Goal: Obtain resource: Download file/media

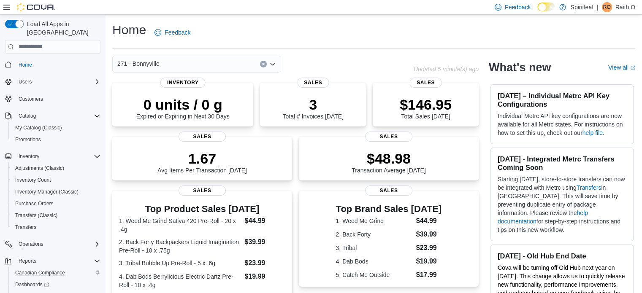
scroll to position [37, 0]
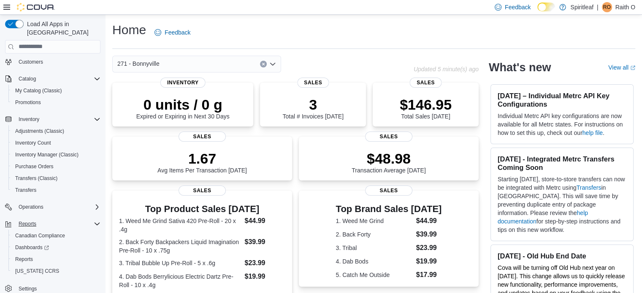
click at [44, 219] on div "Reports" at bounding box center [57, 224] width 85 height 10
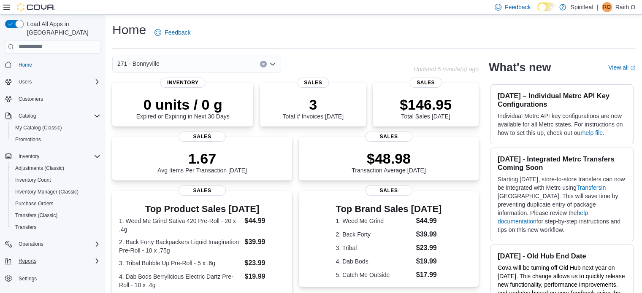
click at [49, 256] on div "Reports" at bounding box center [57, 261] width 85 height 10
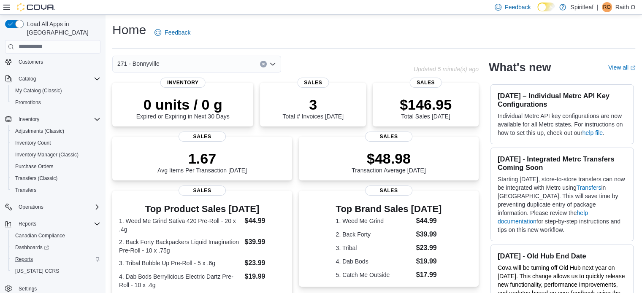
click at [46, 255] on div "Reports" at bounding box center [56, 260] width 89 height 10
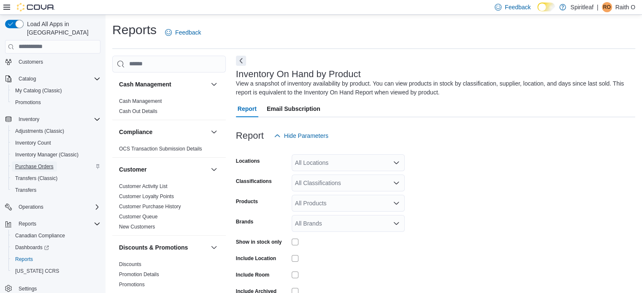
click at [45, 163] on span "Purchase Orders" at bounding box center [34, 166] width 38 height 7
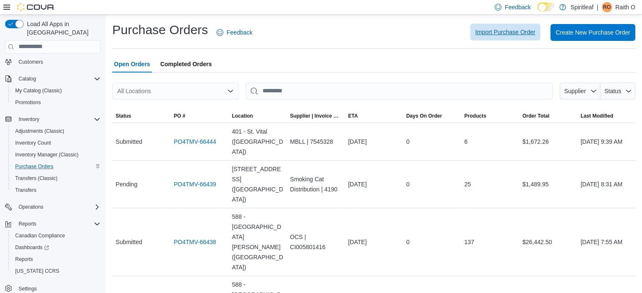
click at [510, 38] on span "Import Purchase Order" at bounding box center [505, 32] width 60 height 17
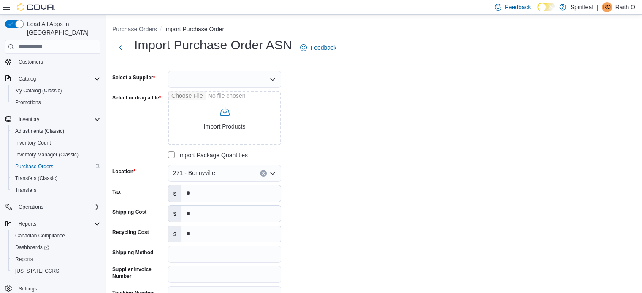
click at [263, 77] on div at bounding box center [224, 79] width 113 height 17
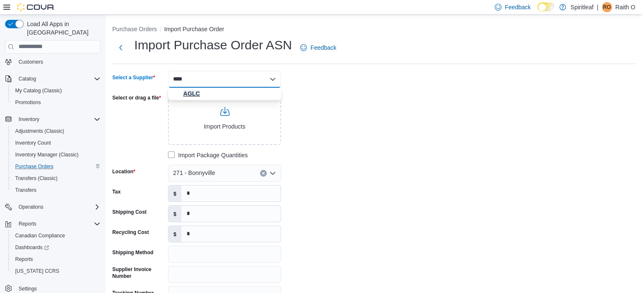
type input "****"
click at [191, 93] on span "AGLC" at bounding box center [229, 93] width 93 height 8
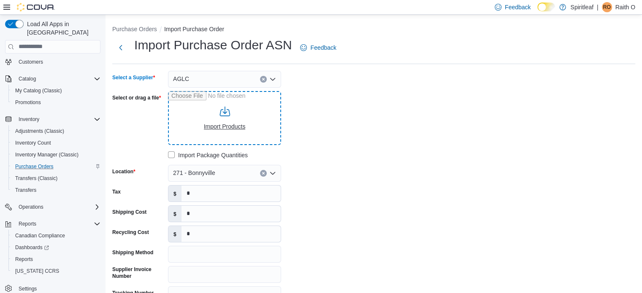
click at [228, 129] on input "Select or drag a file" at bounding box center [224, 118] width 113 height 54
type input "**********"
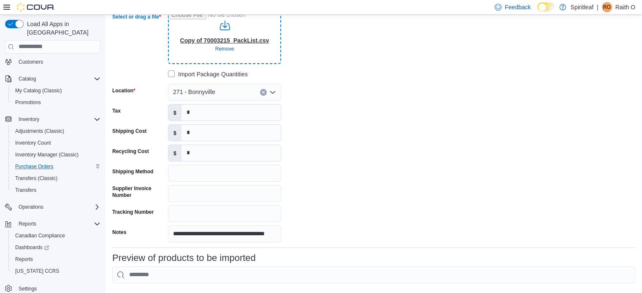
scroll to position [84, 0]
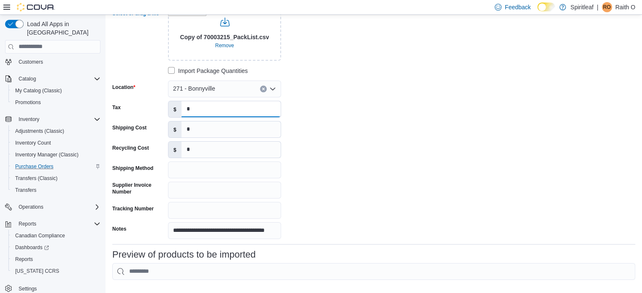
click at [205, 111] on input "*" at bounding box center [230, 109] width 99 height 16
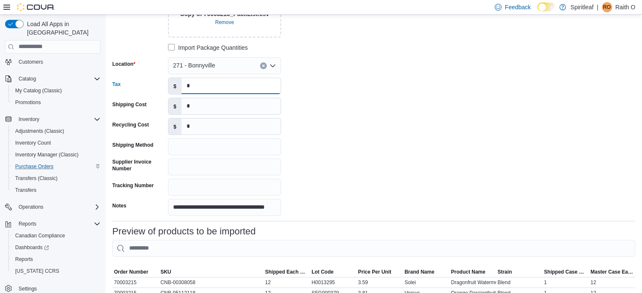
scroll to position [127, 0]
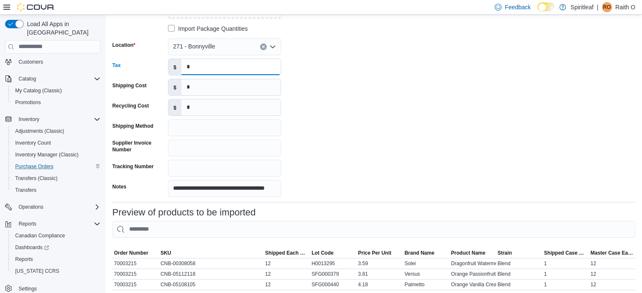
drag, startPoint x: 204, startPoint y: 65, endPoint x: 168, endPoint y: 65, distance: 35.5
click at [168, 65] on div "$ *" at bounding box center [224, 67] width 113 height 17
drag, startPoint x: 217, startPoint y: 89, endPoint x: 172, endPoint y: 93, distance: 45.0
click at [172, 93] on div "$ *" at bounding box center [224, 87] width 113 height 17
drag, startPoint x: 200, startPoint y: 111, endPoint x: 162, endPoint y: 106, distance: 38.4
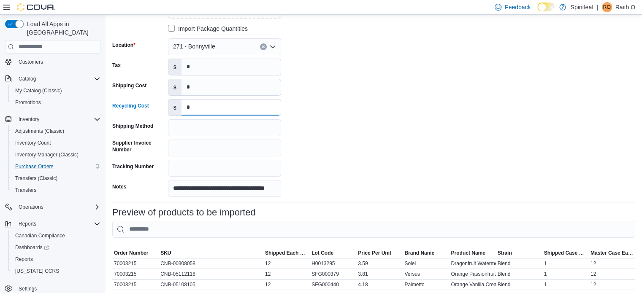
click at [162, 106] on div "Recycling Cost $ *" at bounding box center [196, 107] width 169 height 17
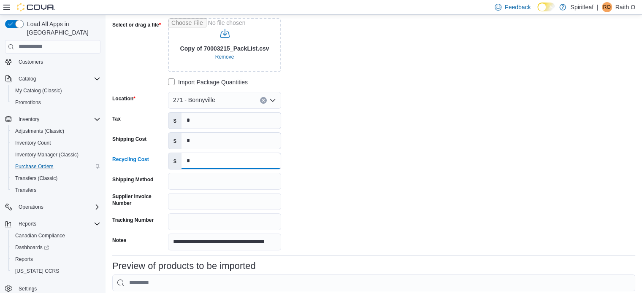
scroll to position [0, 0]
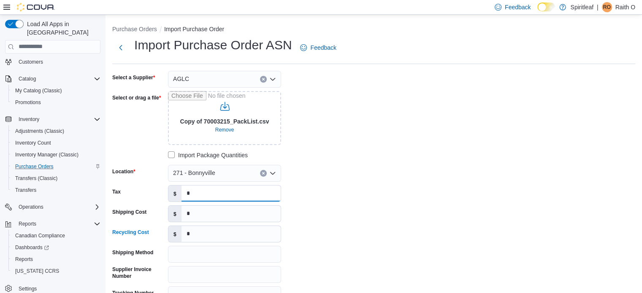
click at [198, 193] on input "*" at bounding box center [230, 194] width 99 height 16
click at [206, 239] on input "*" at bounding box center [230, 234] width 99 height 16
click at [208, 219] on input "*" at bounding box center [230, 214] width 99 height 16
click at [200, 211] on input "*" at bounding box center [230, 214] width 99 height 16
drag, startPoint x: 187, startPoint y: 211, endPoint x: 175, endPoint y: 214, distance: 12.7
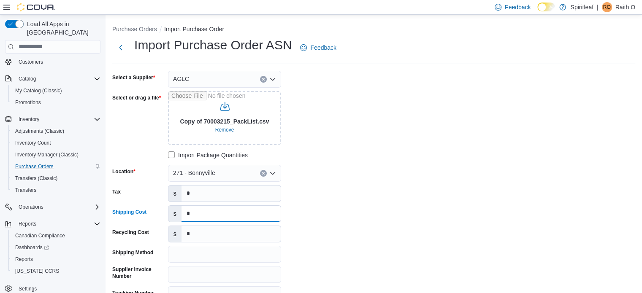
click at [175, 214] on div "$ *" at bounding box center [224, 214] width 113 height 17
type input "*"
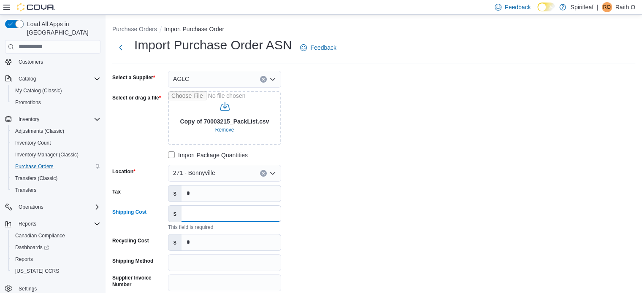
type input "******"
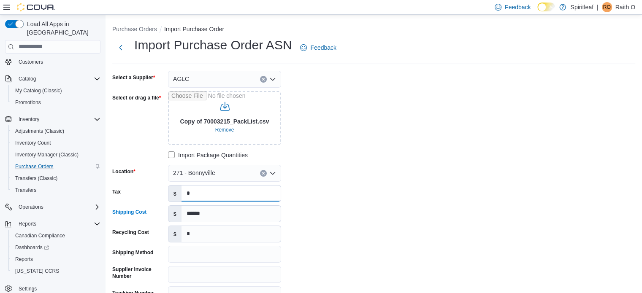
click at [221, 195] on input "*" at bounding box center [230, 194] width 99 height 16
click at [201, 195] on input "*" at bounding box center [230, 194] width 99 height 16
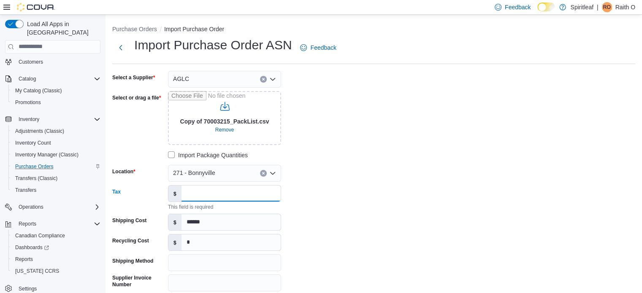
click at [201, 195] on input "Tax" at bounding box center [230, 194] width 99 height 16
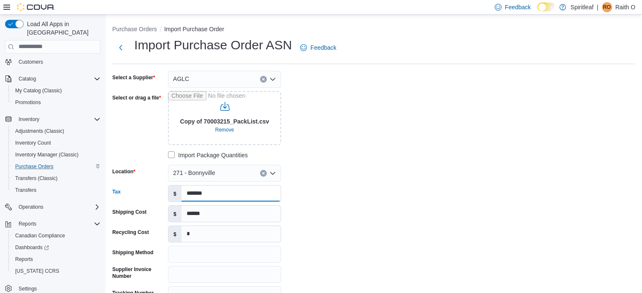
type input "*******"
click at [200, 236] on input "*" at bounding box center [230, 234] width 99 height 16
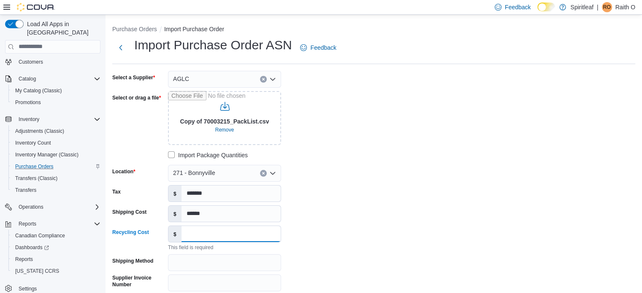
type input "*"
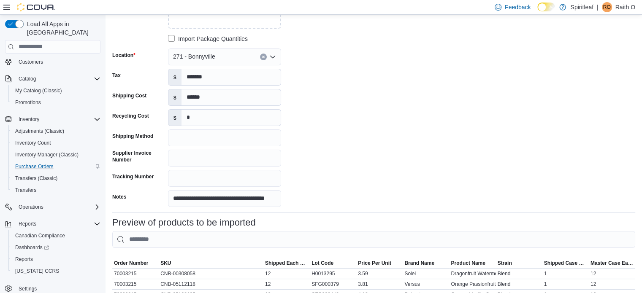
scroll to position [169, 0]
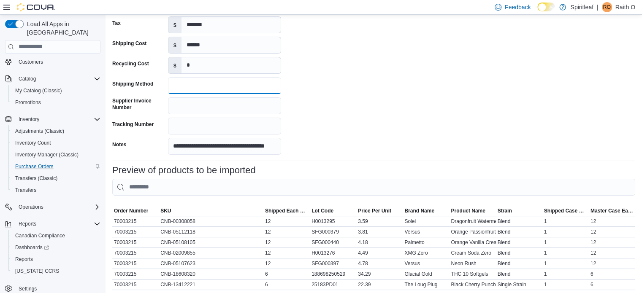
click at [211, 85] on input "Shipping Method" at bounding box center [224, 85] width 113 height 17
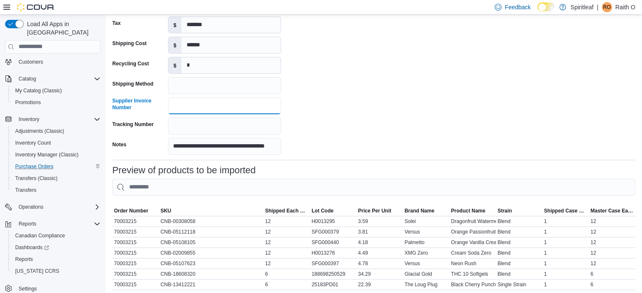
click at [206, 106] on input "Supplier Invoice Number" at bounding box center [224, 105] width 113 height 17
type input "********"
click at [198, 134] on input "Tracking Number" at bounding box center [224, 126] width 113 height 17
click at [336, 134] on div "**********" at bounding box center [238, 28] width 253 height 253
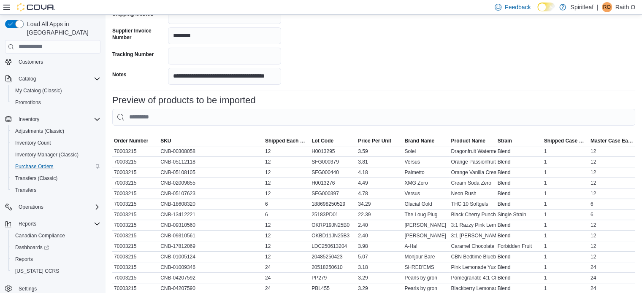
scroll to position [408, 0]
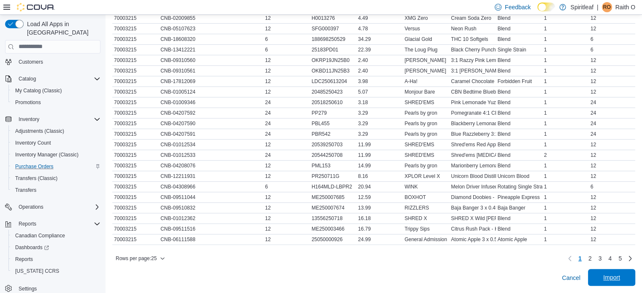
click at [611, 271] on span "Import" at bounding box center [611, 277] width 17 height 8
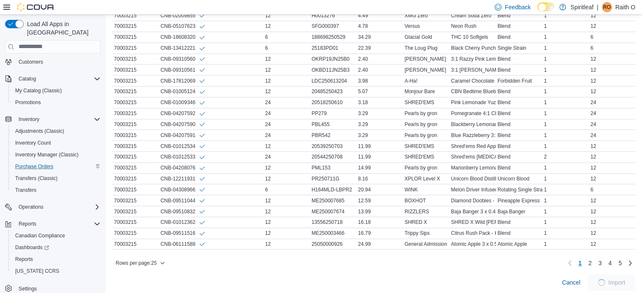
scroll to position [417, 0]
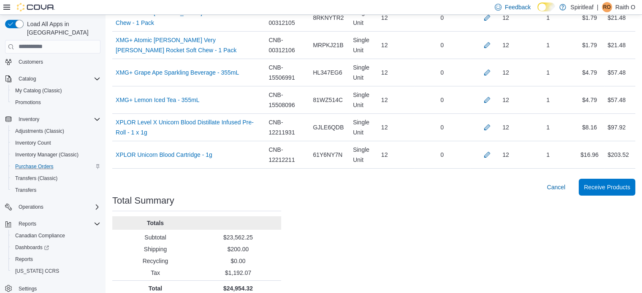
scroll to position [3004, 0]
click at [563, 183] on span "Cancel" at bounding box center [556, 187] width 19 height 8
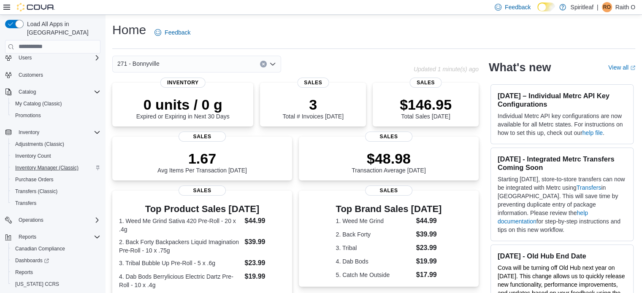
scroll to position [37, 0]
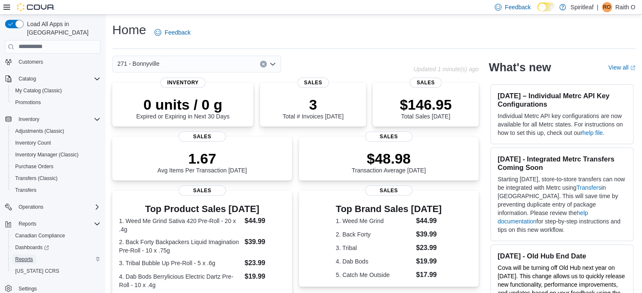
click at [30, 256] on span "Reports" at bounding box center [24, 259] width 18 height 7
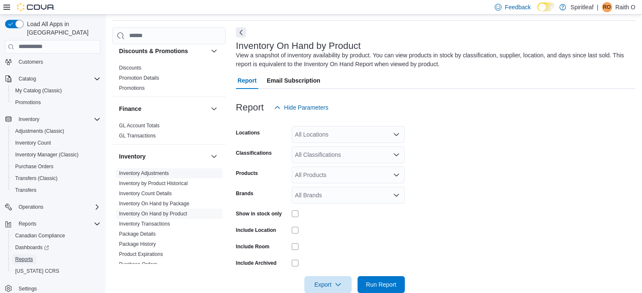
scroll to position [169, 0]
click at [159, 205] on link "Inventory On Hand by Package" at bounding box center [154, 203] width 70 height 6
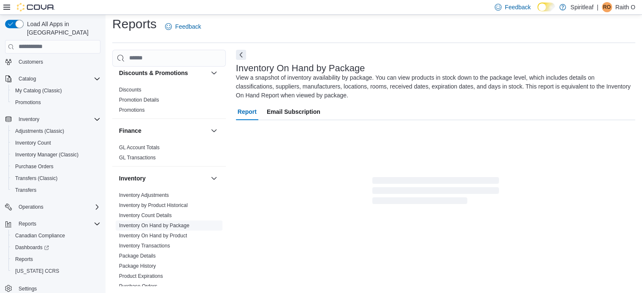
scroll to position [37, 0]
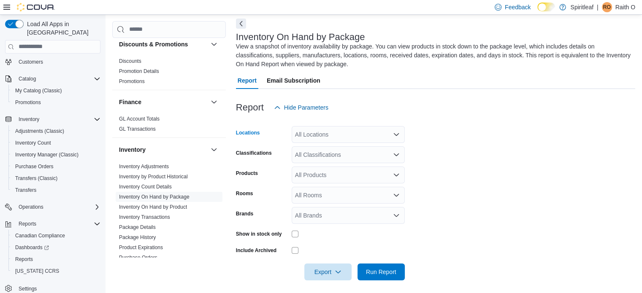
click at [349, 137] on div "All Locations" at bounding box center [348, 134] width 113 height 17
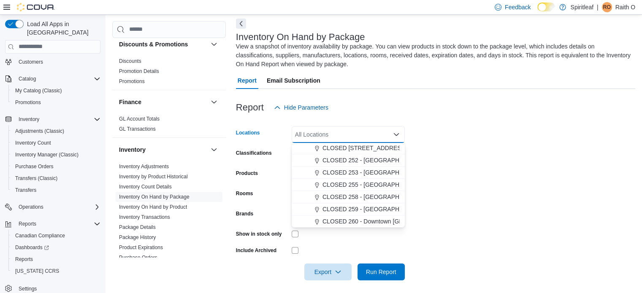
scroll to position [0, 0]
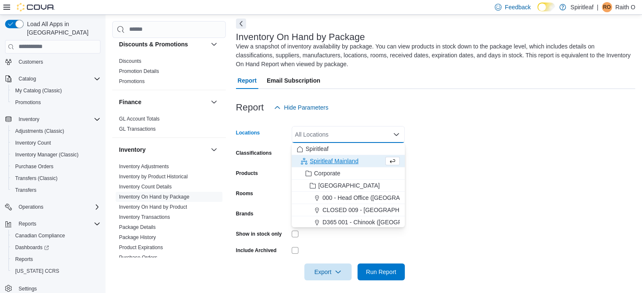
click at [339, 134] on div "All Locations Combo box. Selected. Combo box input. All Locations. Type some te…" at bounding box center [348, 134] width 113 height 17
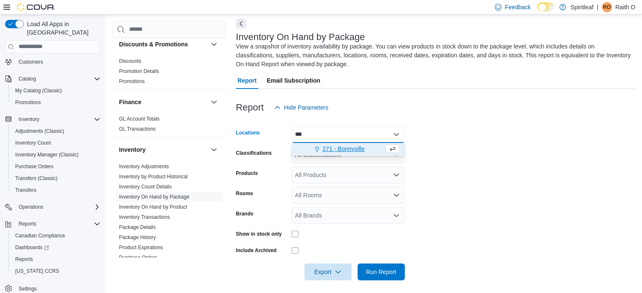
type input "***"
click at [353, 148] on span "271 - Bonnyville" at bounding box center [343, 149] width 42 height 8
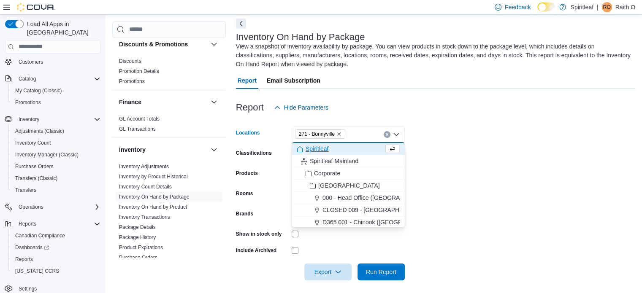
click at [442, 152] on form "Locations 271 - [GEOGRAPHIC_DATA] Combo box. Selected. 271 - [GEOGRAPHIC_DATA].…" at bounding box center [435, 198] width 399 height 165
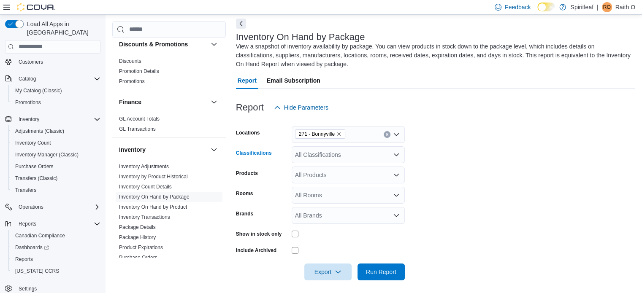
click at [371, 157] on div "All Classifications" at bounding box center [348, 154] width 113 height 17
click at [427, 190] on form "Locations 271 - Bonnyville Classifications All Classifications Products All Pro…" at bounding box center [435, 198] width 399 height 165
click at [325, 271] on span "Export" at bounding box center [327, 271] width 37 height 17
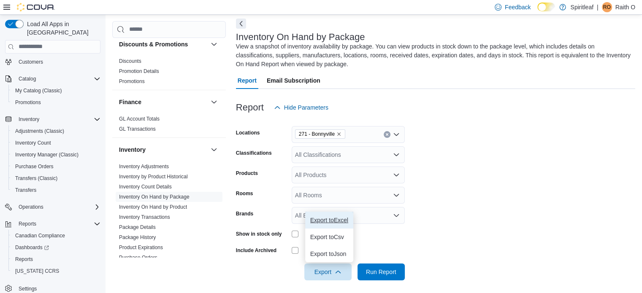
click at [335, 219] on span "Export to Excel" at bounding box center [329, 220] width 38 height 7
click at [322, 271] on span "Export" at bounding box center [327, 271] width 37 height 17
click at [333, 222] on span "Export to Excel" at bounding box center [329, 220] width 38 height 7
